Goal: Transaction & Acquisition: Purchase product/service

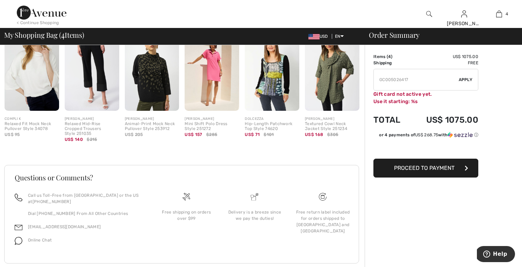
scroll to position [510, 0]
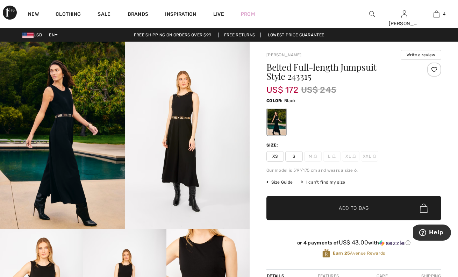
scroll to position [5, 0]
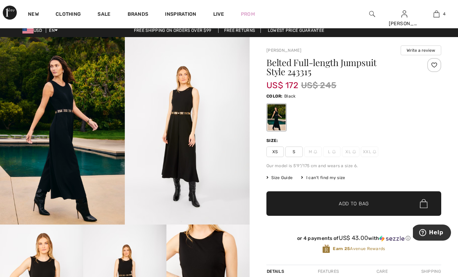
click at [371, 152] on span "XXL" at bounding box center [369, 152] width 17 height 10
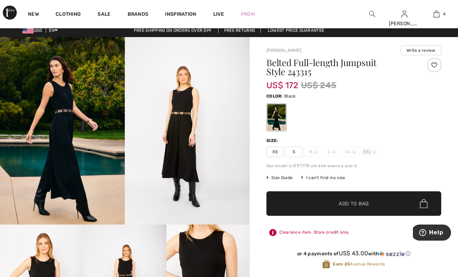
click at [371, 152] on span "XXL" at bounding box center [369, 152] width 17 height 10
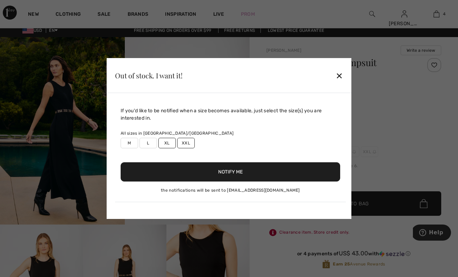
click at [371, 152] on div at bounding box center [229, 138] width 458 height 277
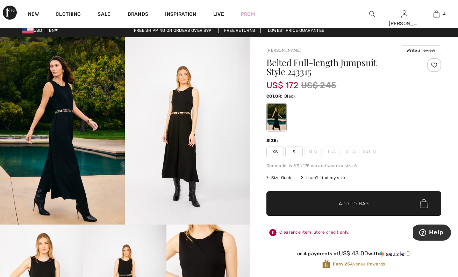
click at [371, 152] on span "XXL" at bounding box center [369, 152] width 17 height 10
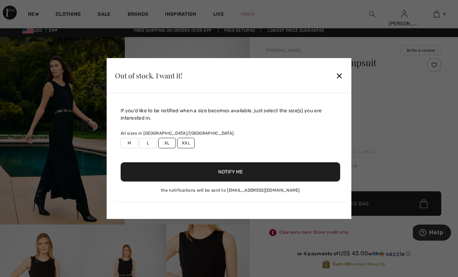
click at [370, 152] on div at bounding box center [229, 138] width 458 height 277
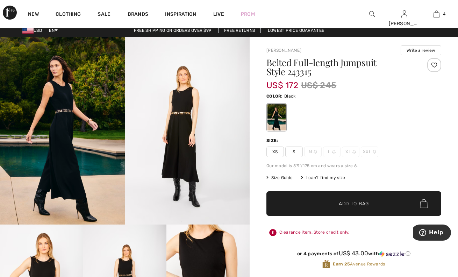
click at [370, 152] on span "XXL" at bounding box center [369, 152] width 17 height 10
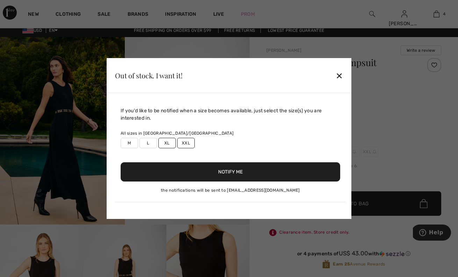
click at [186, 144] on label "XXL" at bounding box center [185, 143] width 17 height 10
click at [191, 172] on button "Notify Me" at bounding box center [231, 171] width 220 height 19
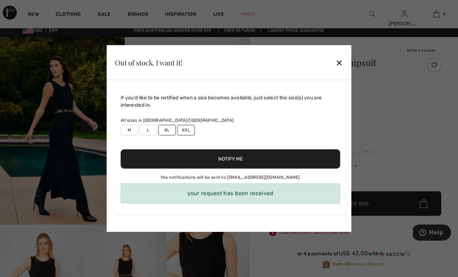
click at [193, 167] on button "Notify Me" at bounding box center [231, 158] width 220 height 19
click at [196, 160] on button "Notify Me" at bounding box center [231, 158] width 220 height 19
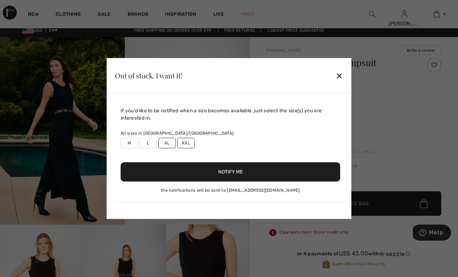
click at [339, 63] on div "Out of stock. I want it! ✕" at bounding box center [229, 75] width 245 height 35
click at [339, 78] on div "✕" at bounding box center [339, 75] width 7 height 15
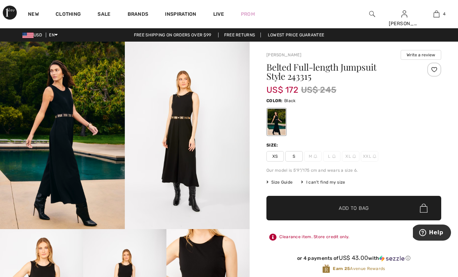
scroll to position [0, 0]
